Goal: Information Seeking & Learning: Learn about a topic

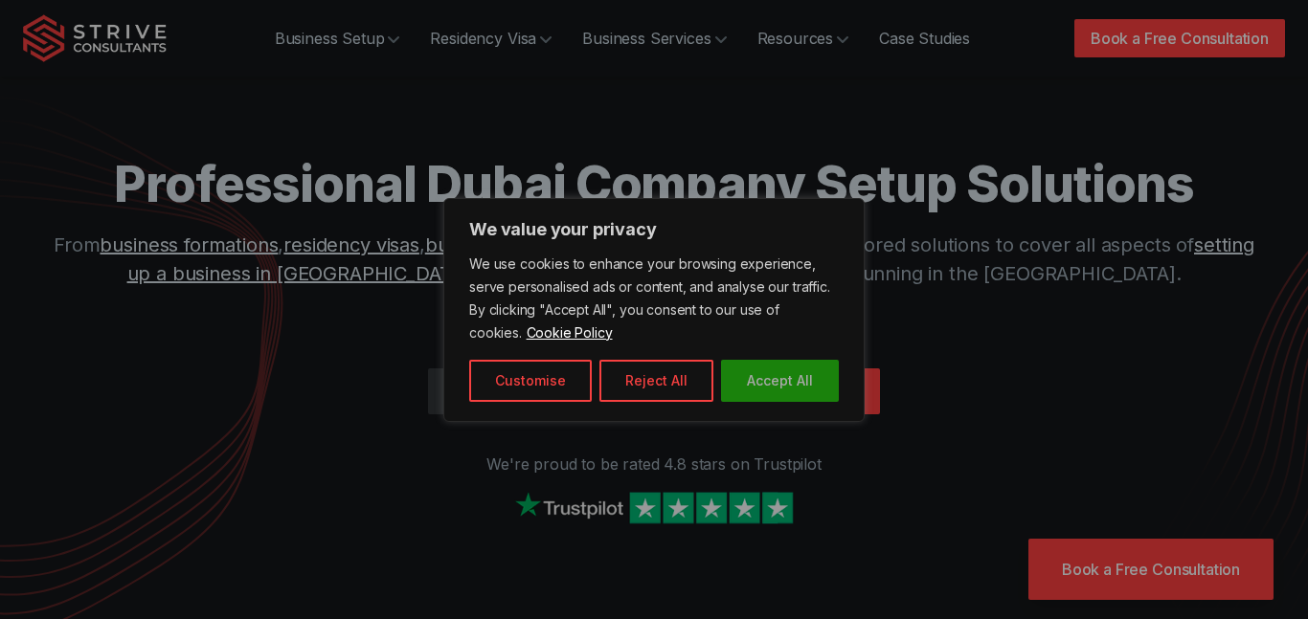
click at [752, 365] on button "Accept All" at bounding box center [780, 381] width 118 height 42
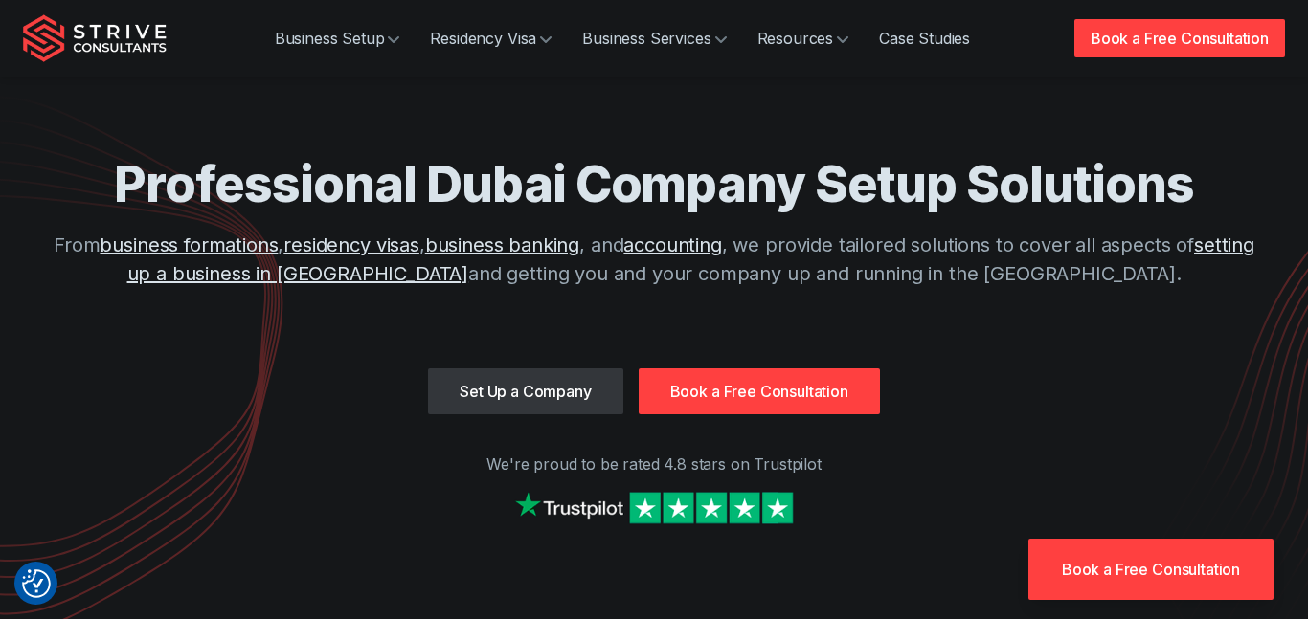
click at [711, 131] on div "Professional Dubai Company Setup Solutions From business formations , residency…" at bounding box center [654, 283] width 1262 height 567
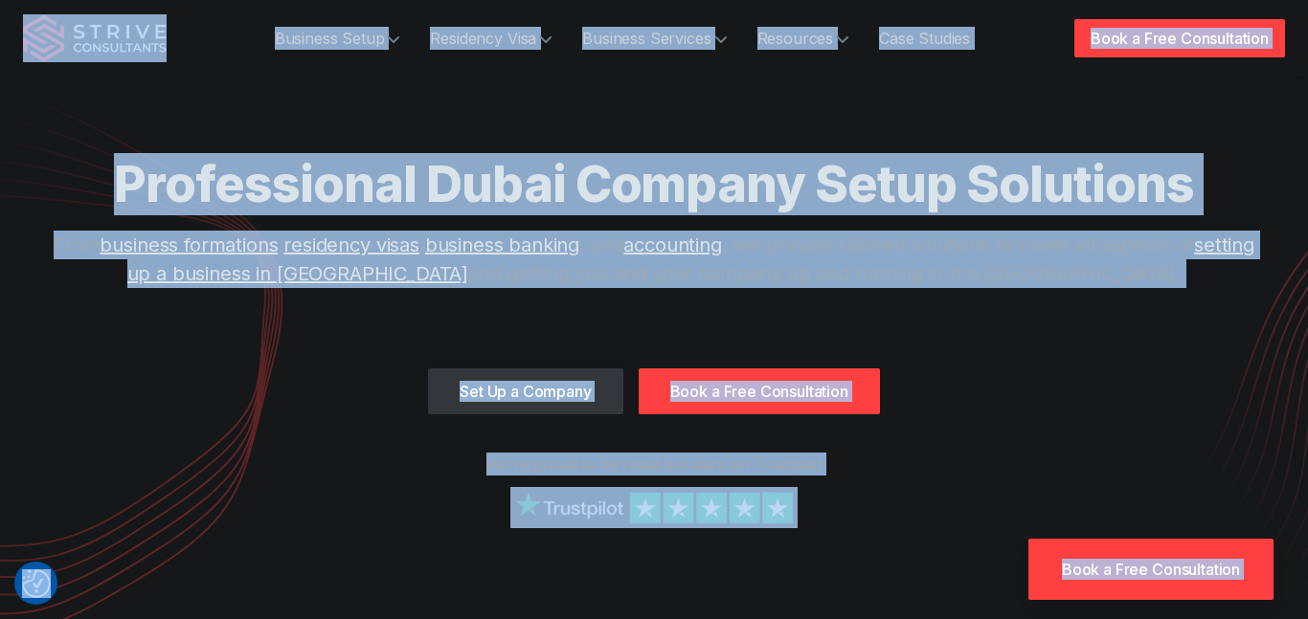
click at [711, 131] on div "Professional Dubai Company Setup Solutions From business formations , residency…" at bounding box center [654, 283] width 1262 height 567
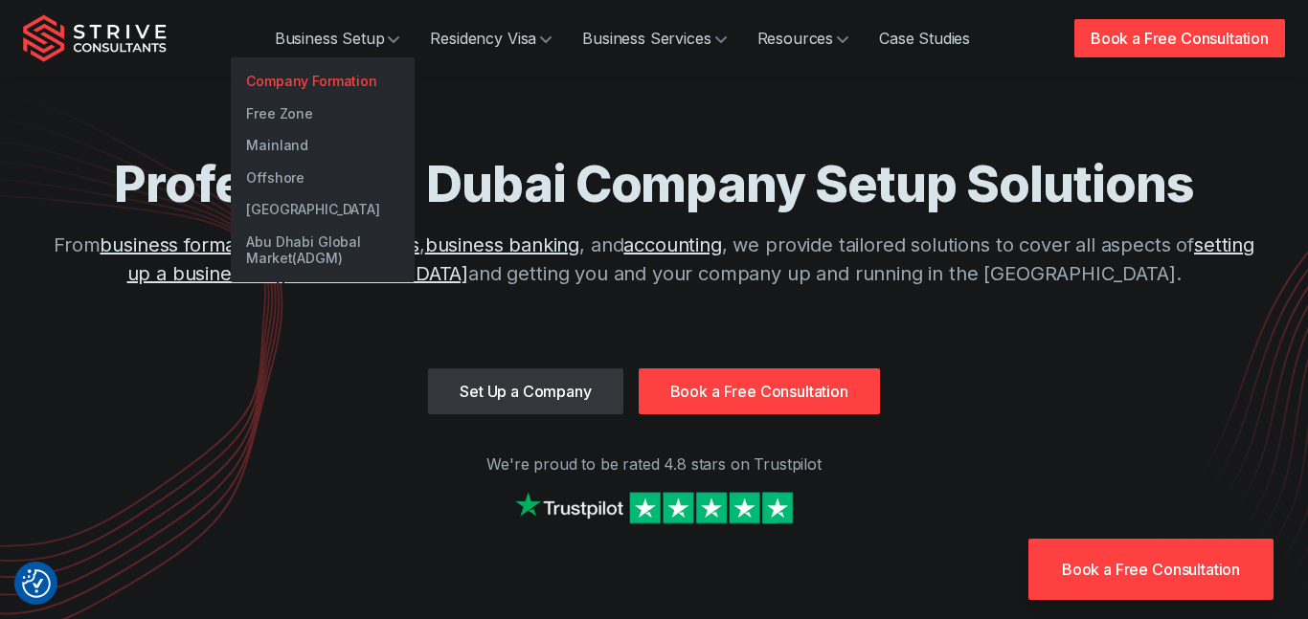
click at [328, 72] on link "Company Formation" at bounding box center [323, 81] width 184 height 33
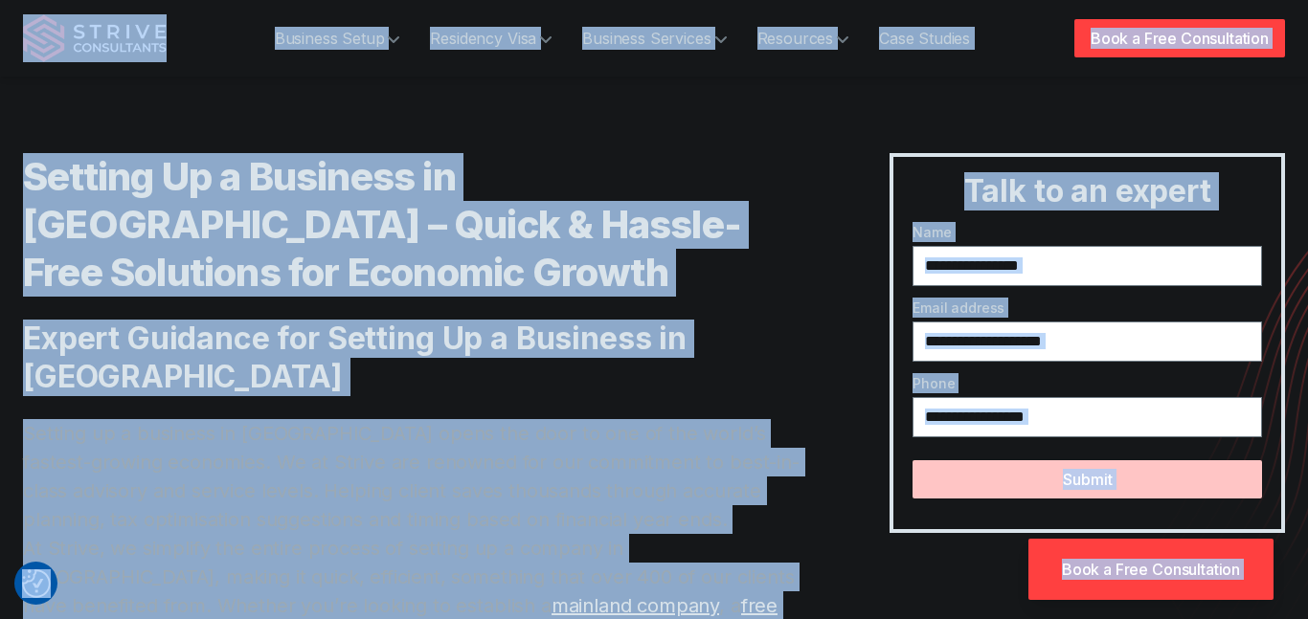
click at [533, 256] on h1 "Setting Up a Business in Dubai – Quick & Hassle-Free Solutions for Economic Gro…" at bounding box center [418, 225] width 790 height 144
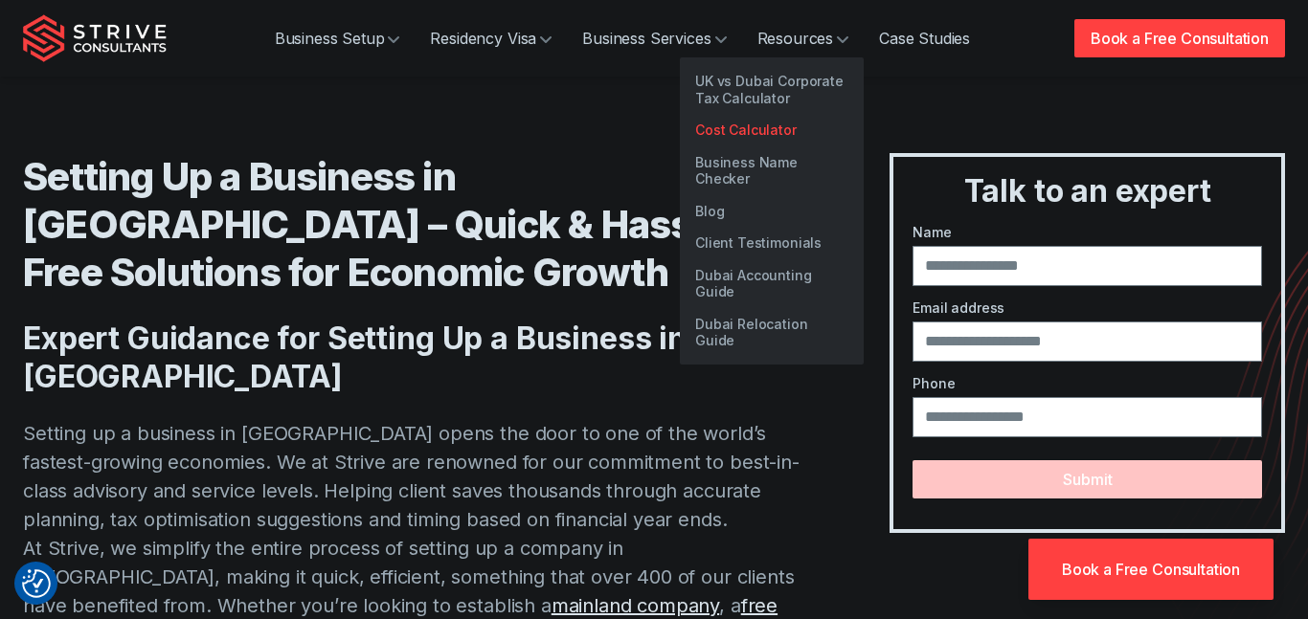
click at [756, 127] on link "Cost Calculator" at bounding box center [772, 130] width 184 height 33
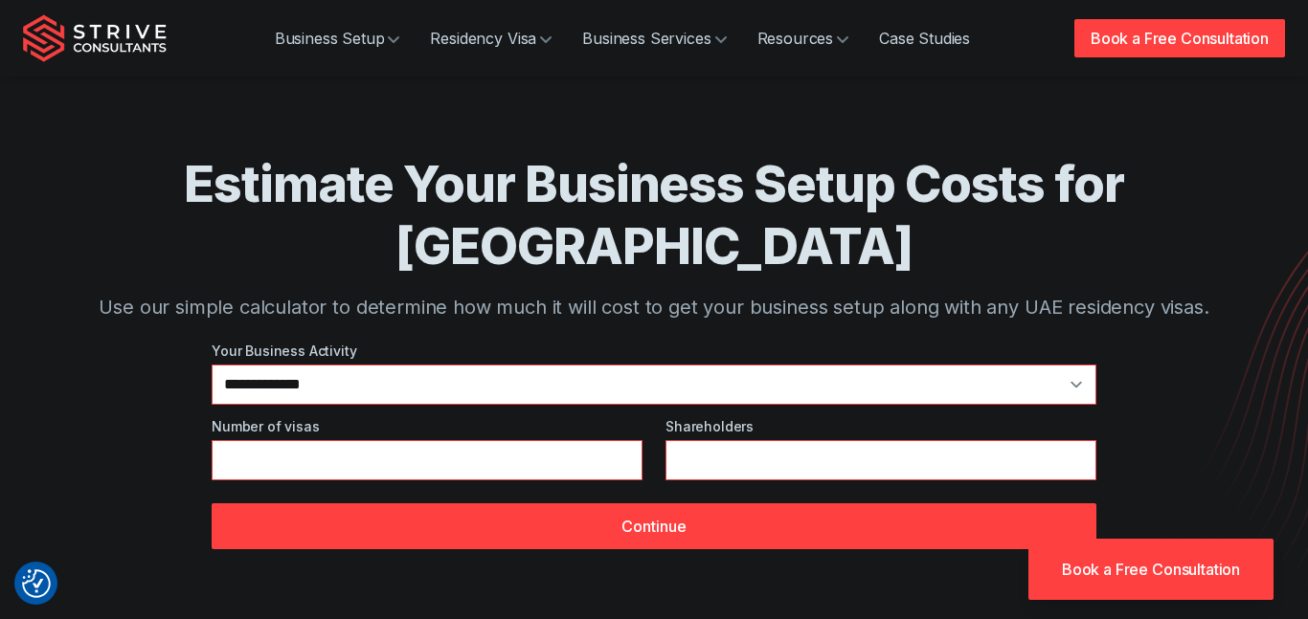
click at [146, 38] on img "Strive Consultants" at bounding box center [95, 38] width 144 height 48
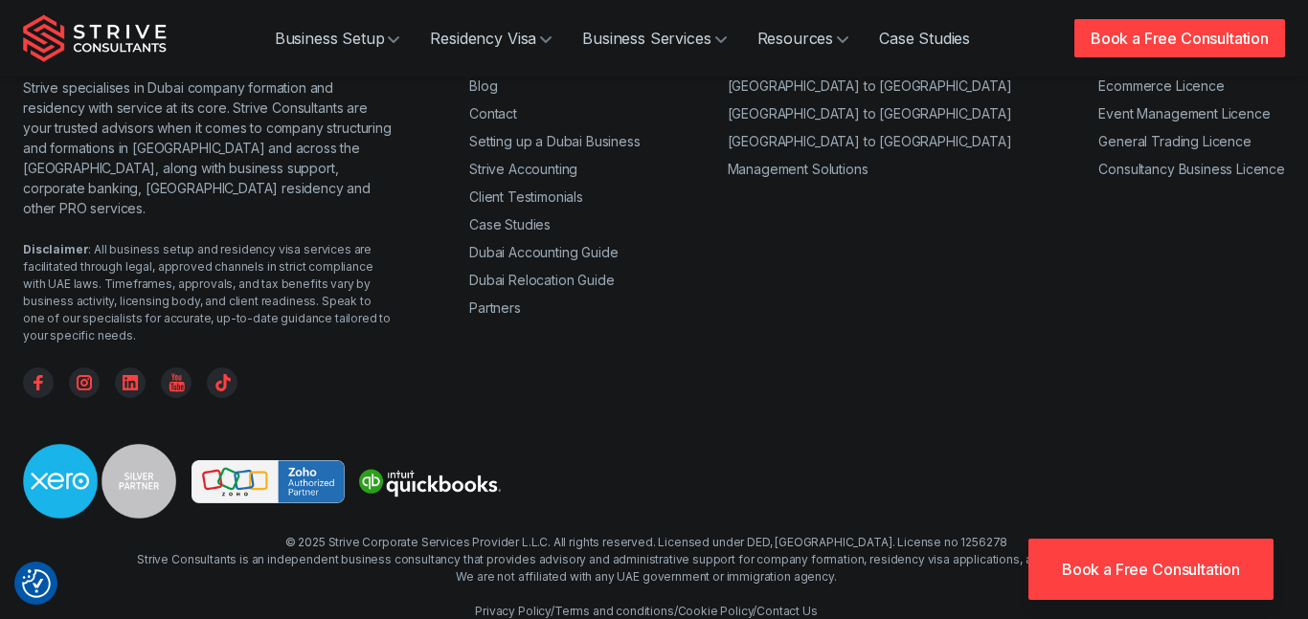
scroll to position [7537, 0]
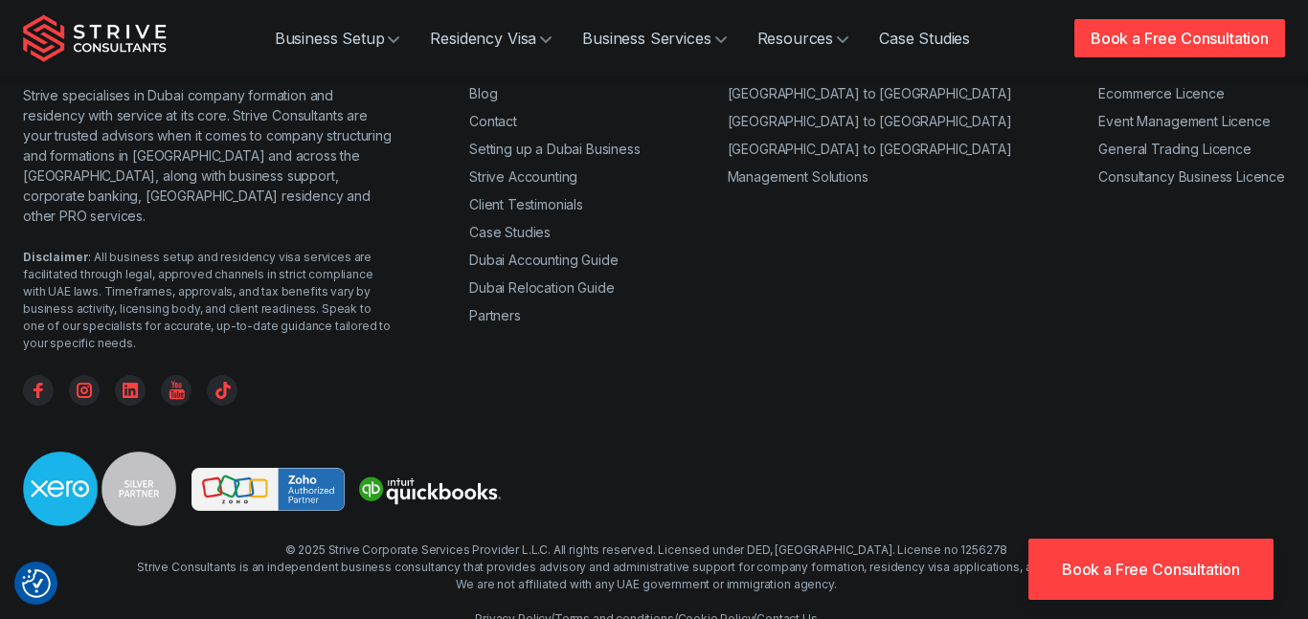
click at [497, 74] on link "About" at bounding box center [487, 65] width 36 height 16
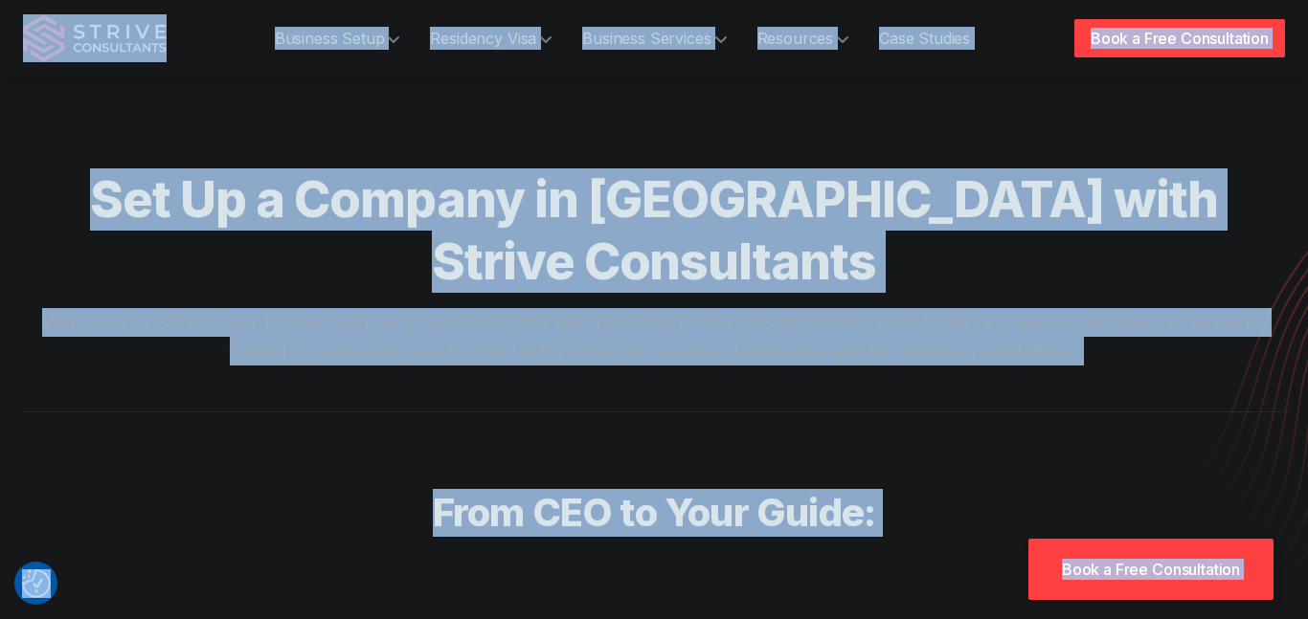
click at [564, 308] on p "Welcome to Strive, your trusted partner in unlocking the vast potential of the …" at bounding box center [654, 336] width 1226 height 57
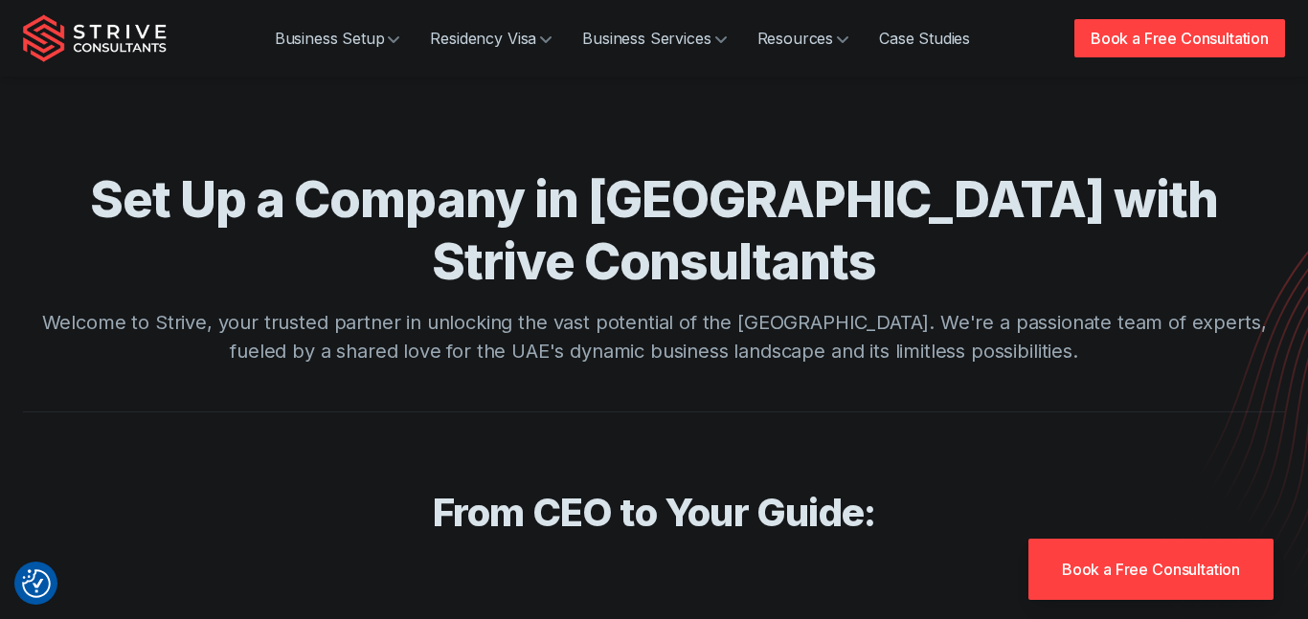
click at [133, 33] on img "Strive Consultants" at bounding box center [95, 38] width 144 height 48
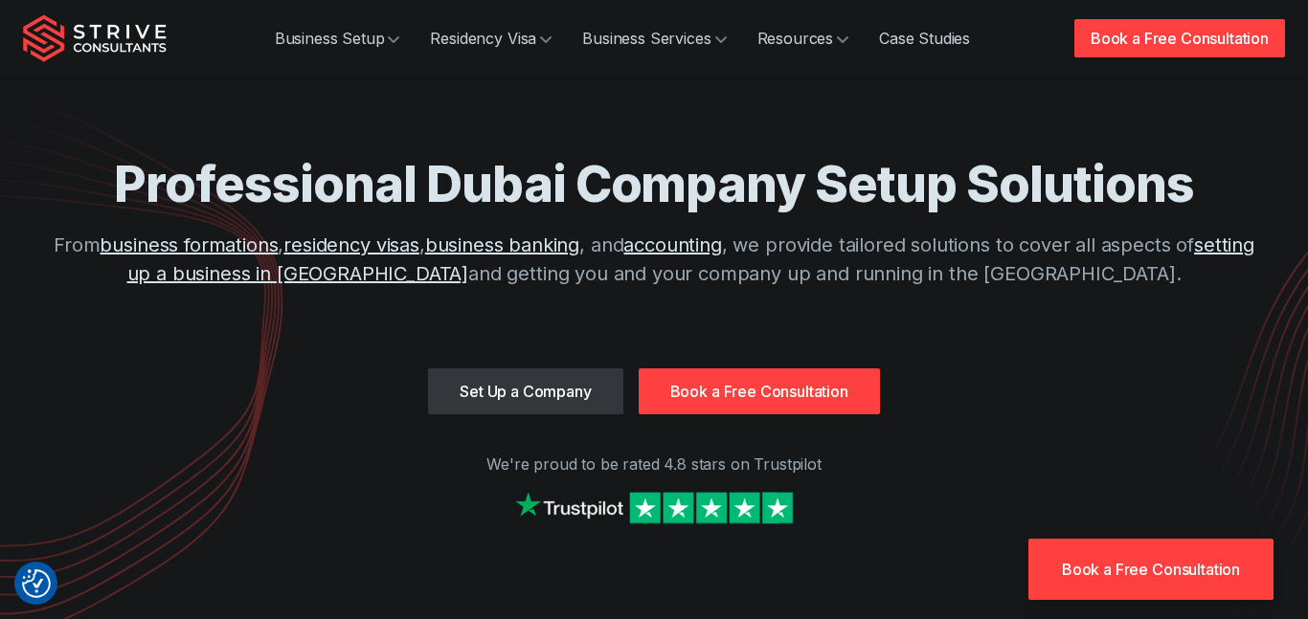
click at [1012, 319] on div "Professional Dubai Company Setup Solutions From business formations , residency…" at bounding box center [654, 260] width 1226 height 215
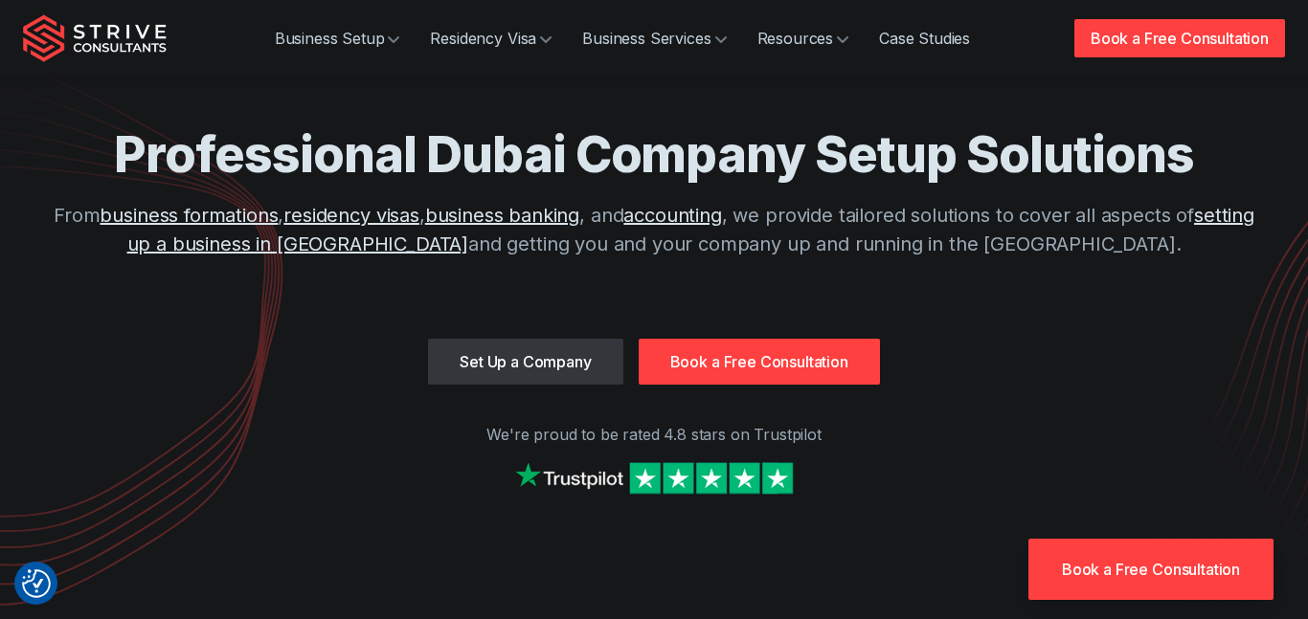
scroll to position [29, 0]
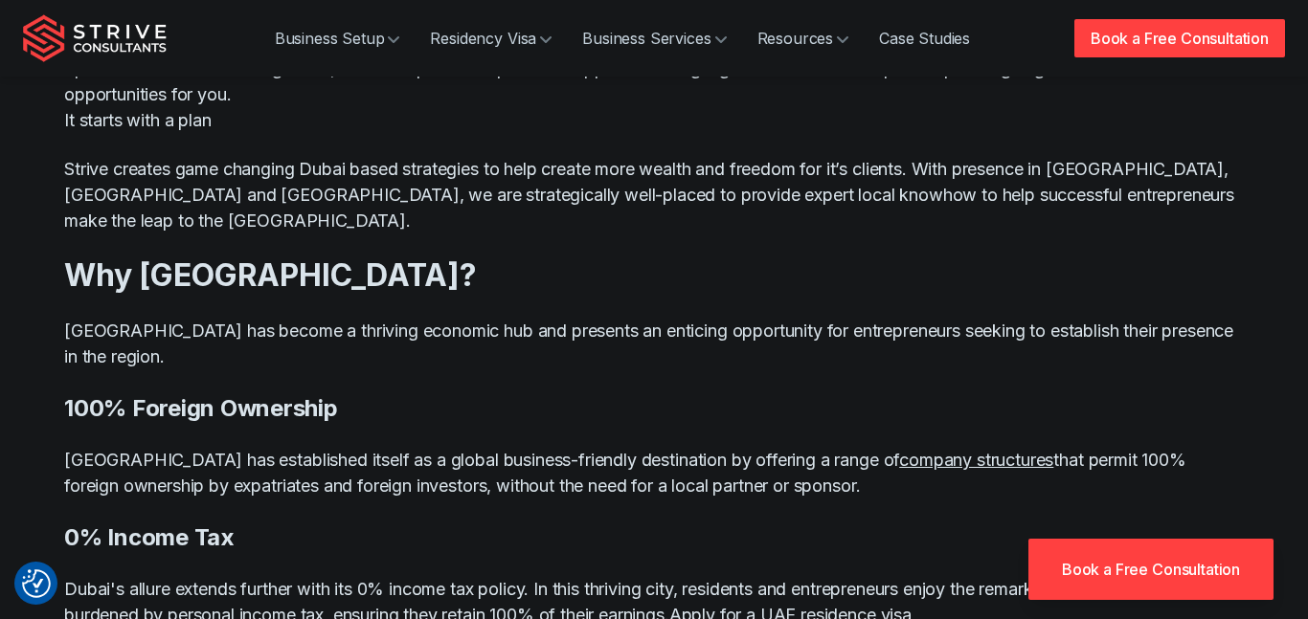
click at [998, 257] on h3 "Why [GEOGRAPHIC_DATA]?" at bounding box center [654, 276] width 1180 height 38
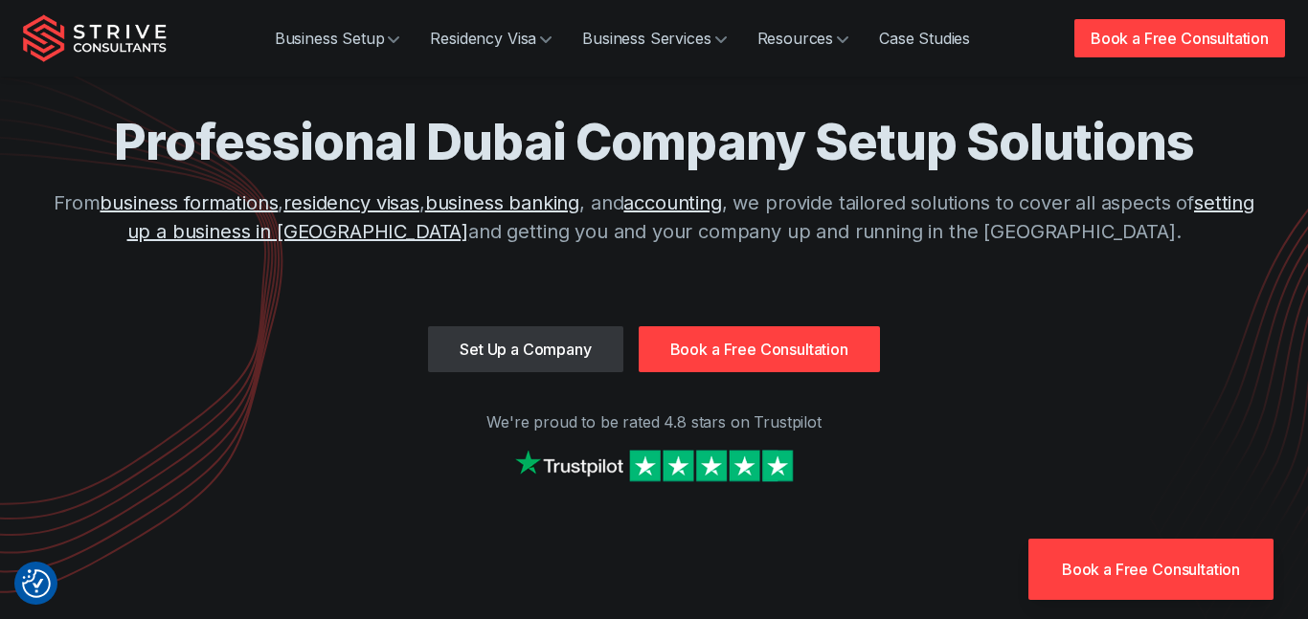
scroll to position [0, 0]
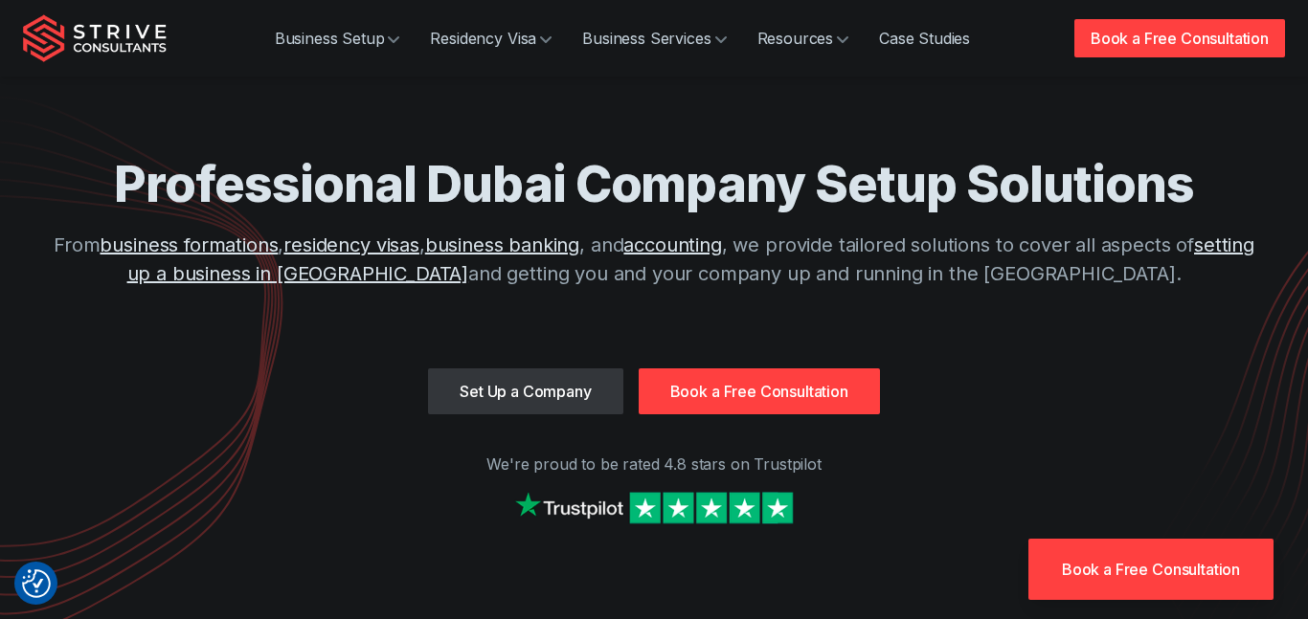
click at [876, 268] on p "From business formations , residency visas , business banking , and accounting …" at bounding box center [654, 259] width 1226 height 57
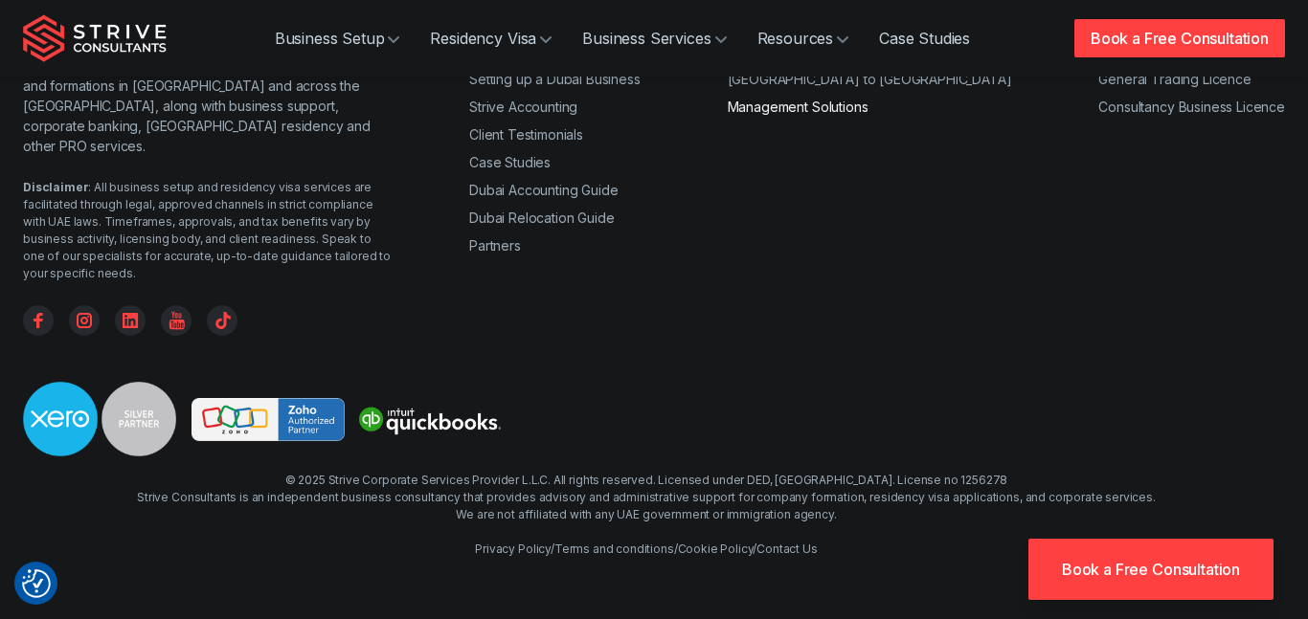
scroll to position [7627, 0]
click at [38, 328] on icon "Facebook" at bounding box center [39, 320] width 10 height 15
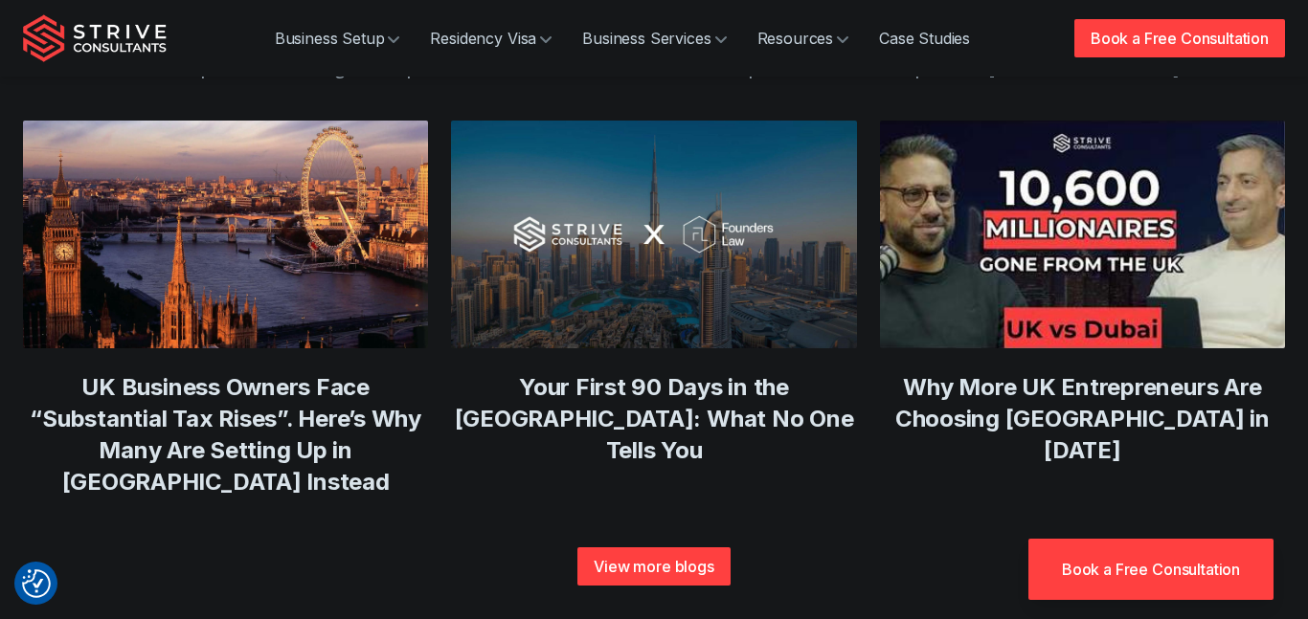
scroll to position [7682, 0]
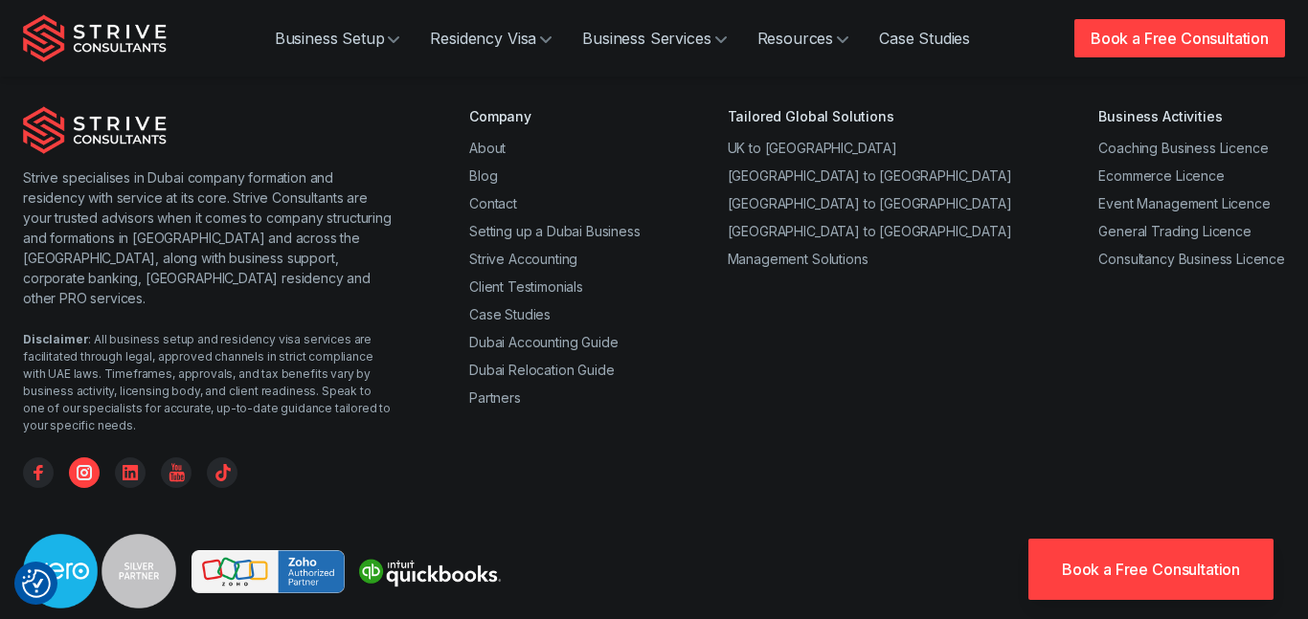
click at [91, 458] on icon "Instagram" at bounding box center [84, 473] width 31 height 31
